Goal: Participate in discussion

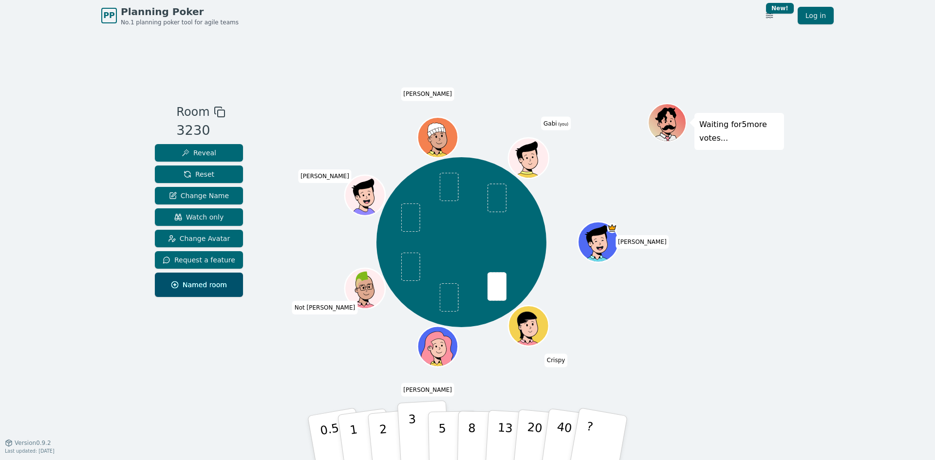
click at [410, 439] on p "3" at bounding box center [413, 438] width 11 height 53
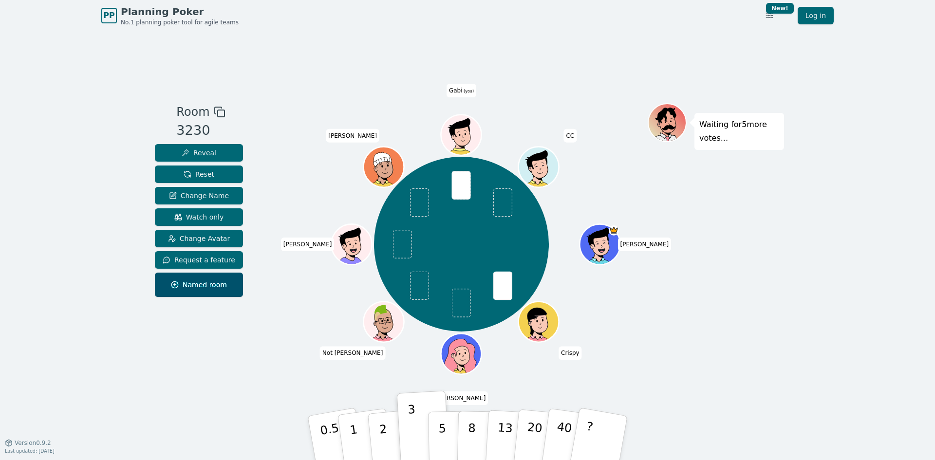
click at [748, 342] on div "Waiting for 5 more votes..." at bounding box center [716, 237] width 136 height 268
click at [91, 101] on div "PP Planning Poker No.1 planning poker tool for agile teams Toggle theme New! Lo…" at bounding box center [467, 230] width 935 height 460
drag, startPoint x: 59, startPoint y: 339, endPoint x: 111, endPoint y: 347, distance: 52.7
click at [59, 339] on div "PP Planning Poker No.1 planning poker tool for agile teams Toggle theme New! Lo…" at bounding box center [467, 230] width 935 height 460
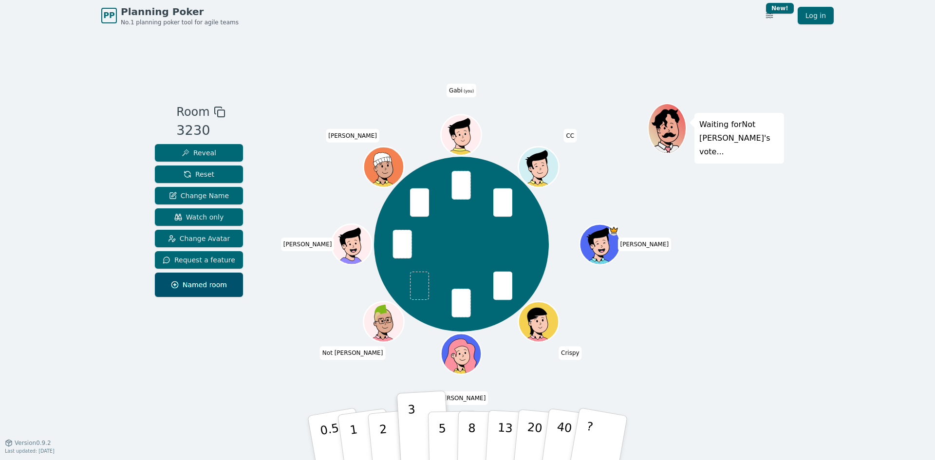
click at [527, 44] on div "Room 3230 Reveal Reset Change Name Watch only Change Avatar Request a feature N…" at bounding box center [467, 236] width 633 height 411
click at [223, 394] on div "Room 3230 Reveal Reset Change Name Watch only Change Avatar Request a feature N…" at bounding box center [467, 236] width 633 height 411
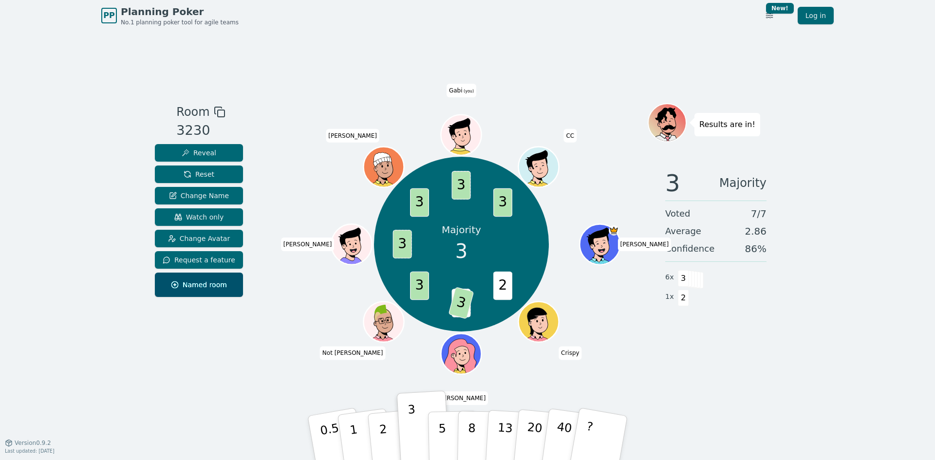
click at [590, 42] on div "Room 3230 Reveal Reset Change Name Watch only Change Avatar Request a feature N…" at bounding box center [467, 236] width 633 height 411
click at [539, 32] on div "Room 3230 Reveal Reset Change Name Watch only Change Avatar Request a feature N…" at bounding box center [467, 236] width 633 height 411
click at [500, 36] on div "Room 3230 Reveal Reset Change Name Watch only Change Avatar Request a feature N…" at bounding box center [467, 236] width 633 height 411
drag, startPoint x: 873, startPoint y: 1, endPoint x: 701, endPoint y: 1, distance: 172.4
click at [681, 27] on div "PP Planning Poker No.1 planning poker tool for agile teams Toggle theme New! Lo…" at bounding box center [467, 15] width 732 height 31
